Goal: Information Seeking & Learning: Learn about a topic

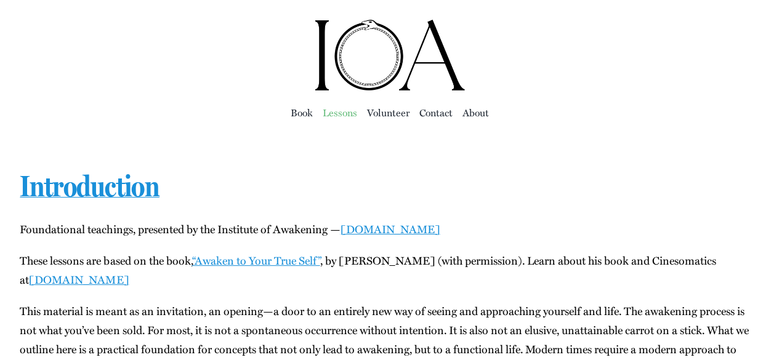
click at [340, 111] on span "Lessons" at bounding box center [340, 112] width 34 height 17
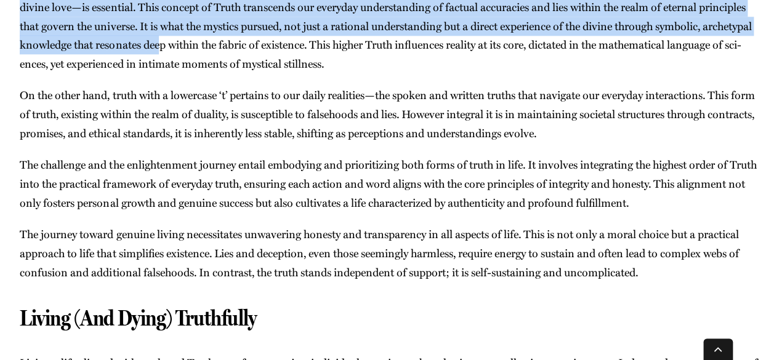
scroll to position [19546, 0]
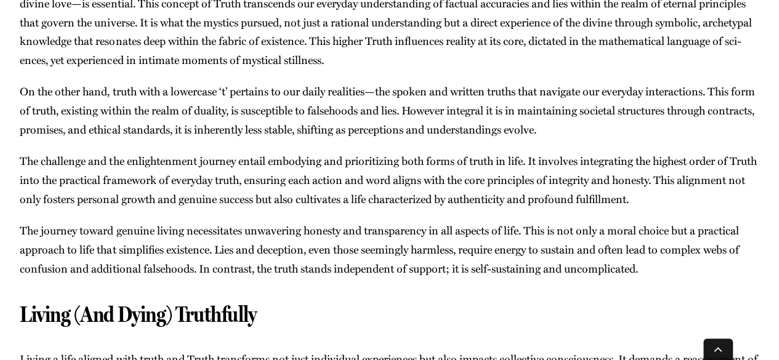
drag, startPoint x: 16, startPoint y: 169, endPoint x: 432, endPoint y: 229, distance: 420.0
copy div "Lore Ip Dol Sit­a­con­adi elitsed doei, tempo inci­utl­etd magnaa­enim a mini v…"
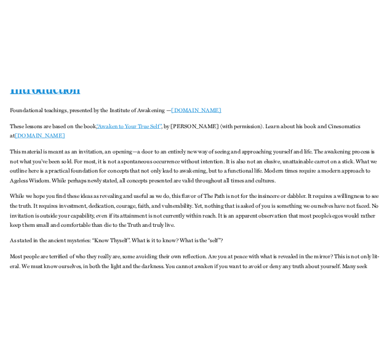
scroll to position [0, 0]
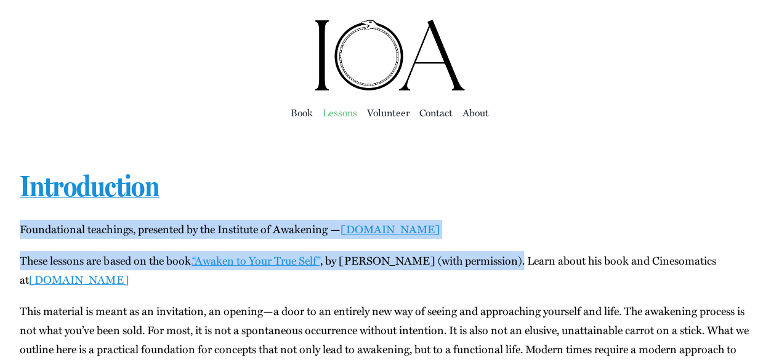
drag, startPoint x: 22, startPoint y: 232, endPoint x: 513, endPoint y: 269, distance: 492.9
copy div "Foun­da­tion­al teach­ings, pre­sent­ed by the Insti­tute of Awak­en­ing — [DOM…"
